Goal: Find specific fact: Find specific fact

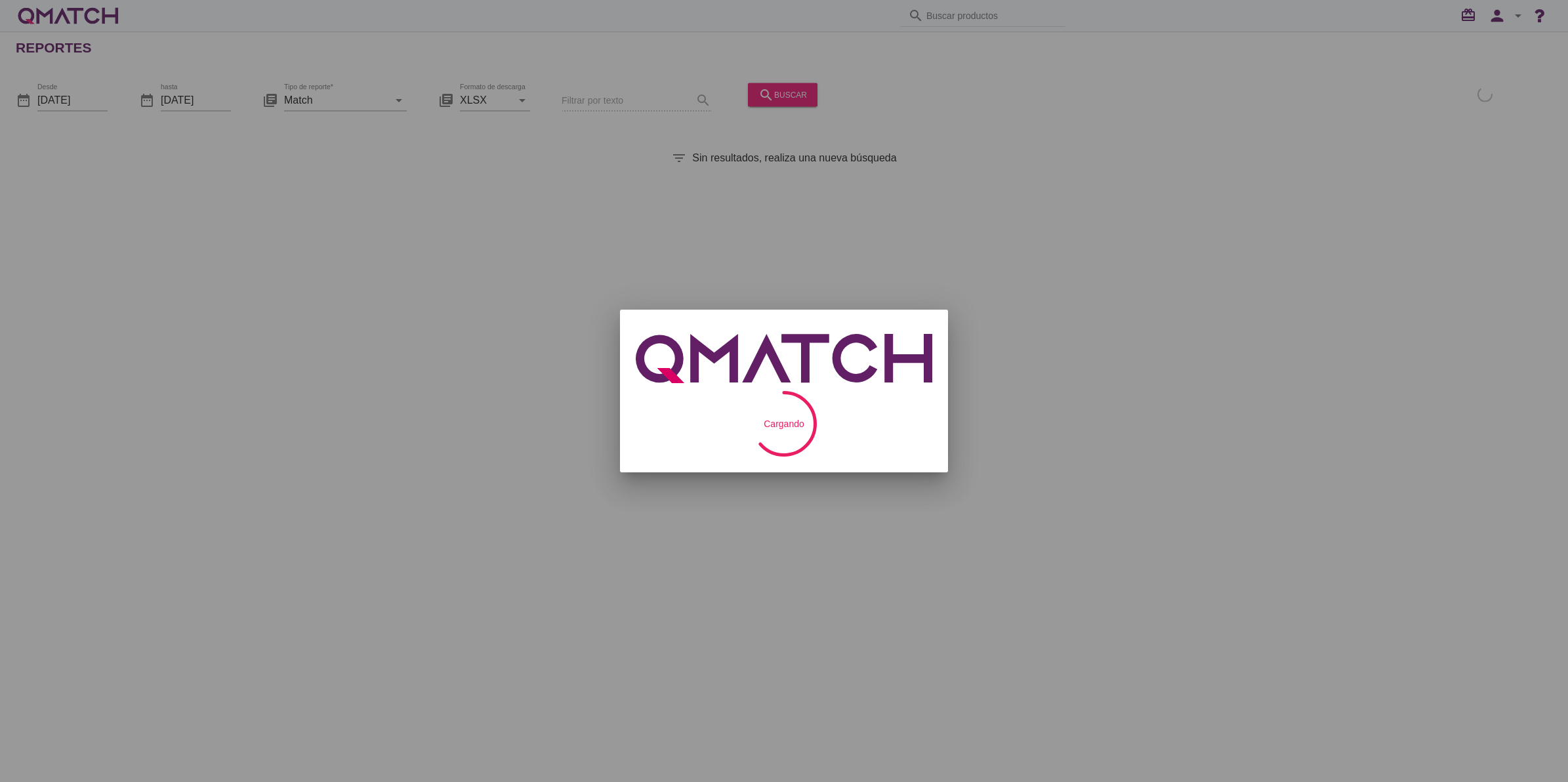
click at [596, 93] on div at bounding box center [784, 391] width 1568 height 782
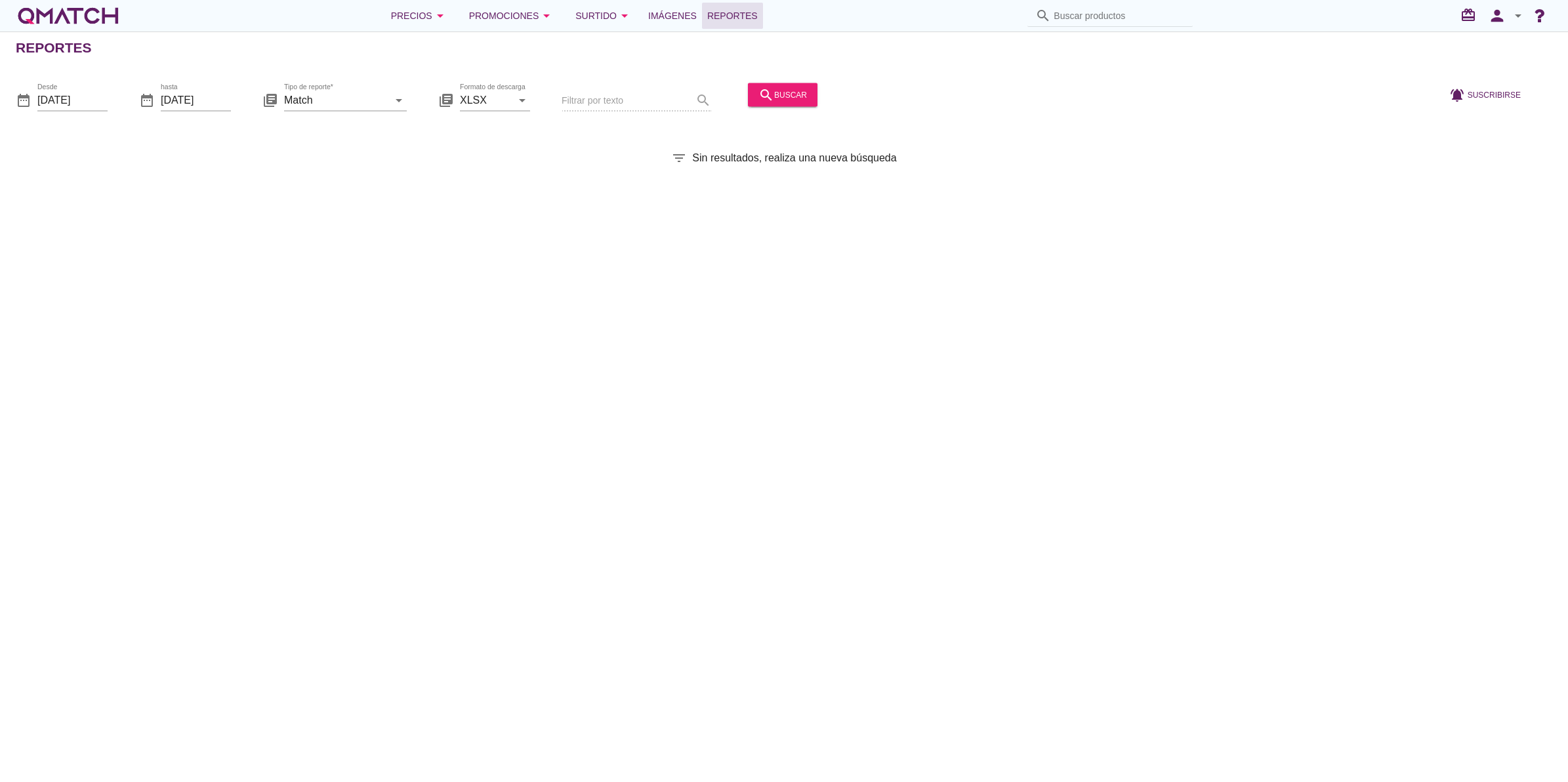
click at [1079, 17] on input "Buscar productos" at bounding box center [1119, 15] width 131 height 21
paste input "7613033609992"
type input "7613033609992"
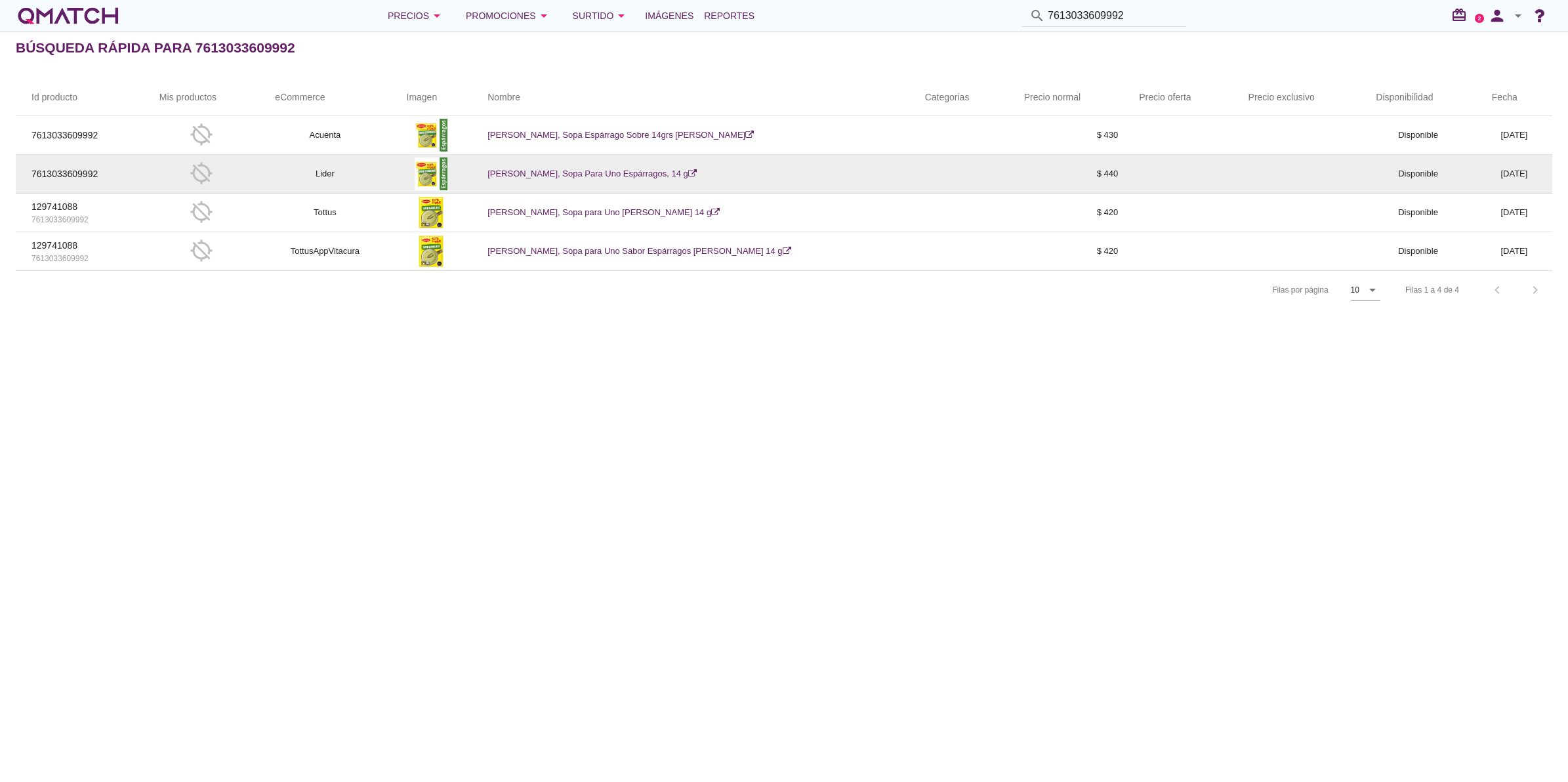
click at [548, 184] on td "[PERSON_NAME], Sopa Para Uno Espárragos, 14 g" at bounding box center [690, 174] width 438 height 39
click at [555, 169] on link "[PERSON_NAME], Sopa Para Uno Espárragos, 14 g" at bounding box center [592, 173] width 209 height 10
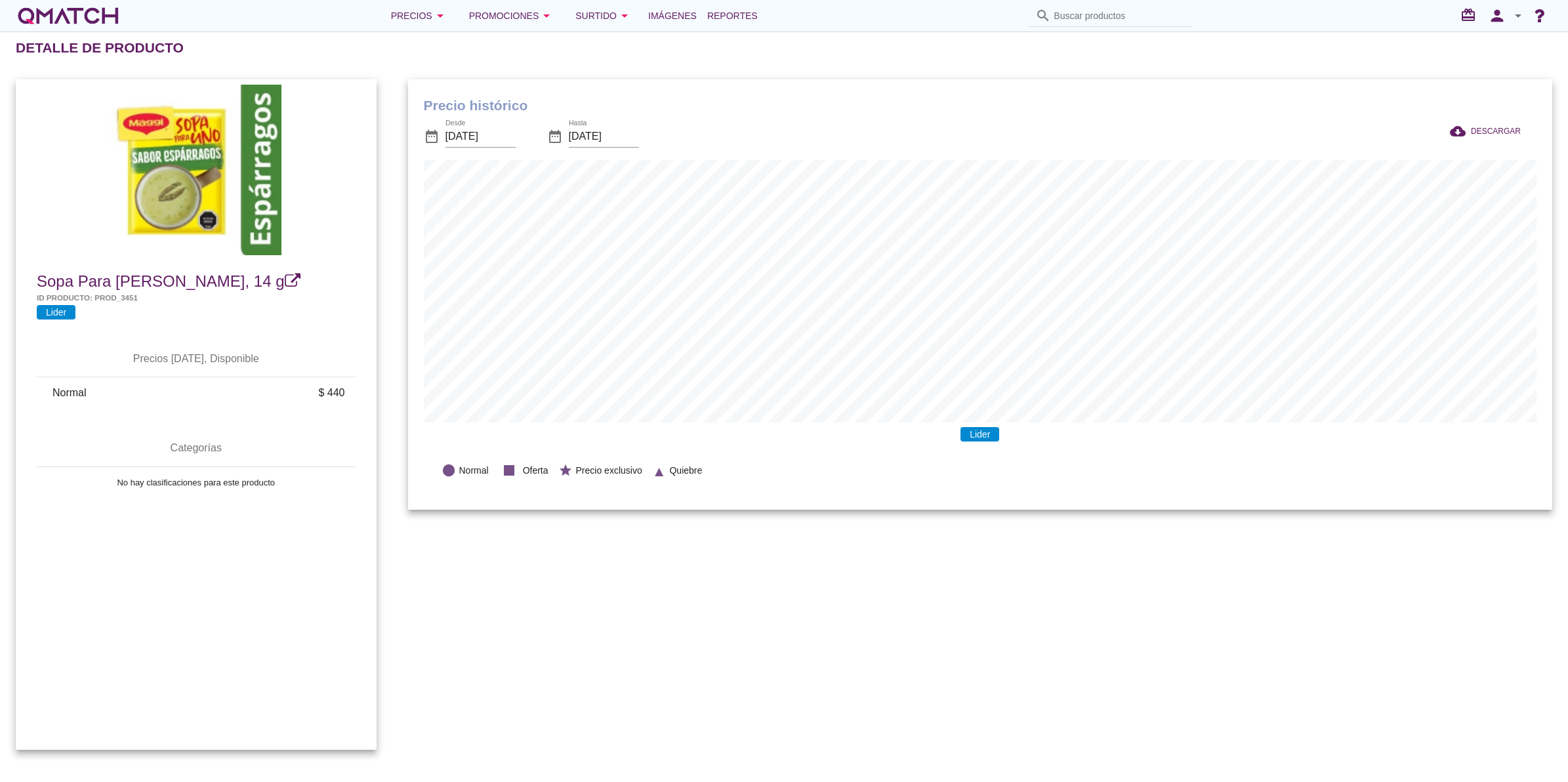
scroll to position [431, 1144]
